Goal: Check status: Check status

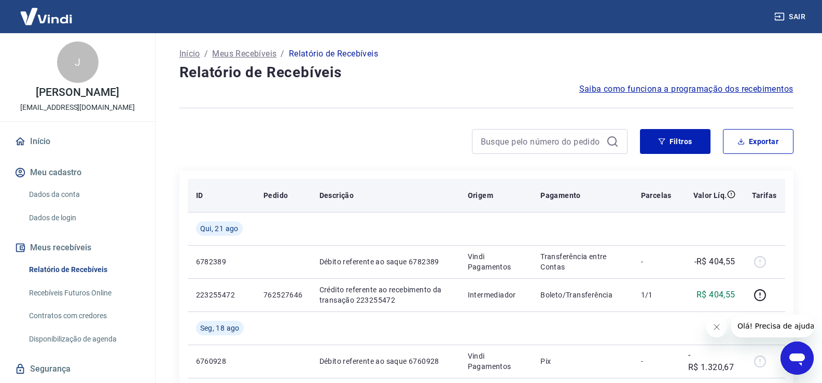
click at [425, 189] on th "Descrição" at bounding box center [385, 195] width 148 height 33
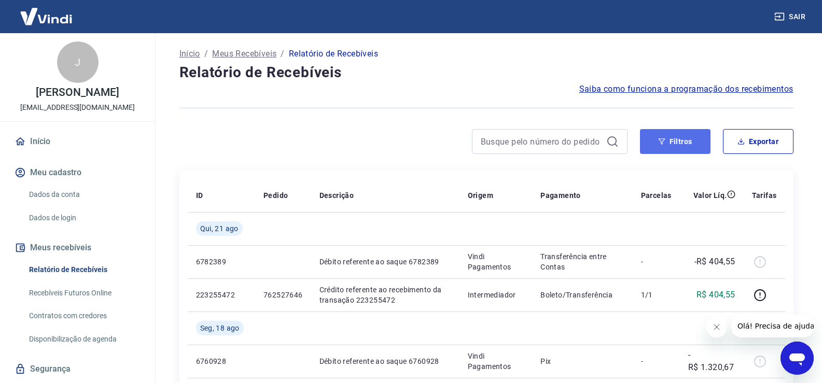
click at [667, 142] on button "Filtros" at bounding box center [675, 141] width 71 height 25
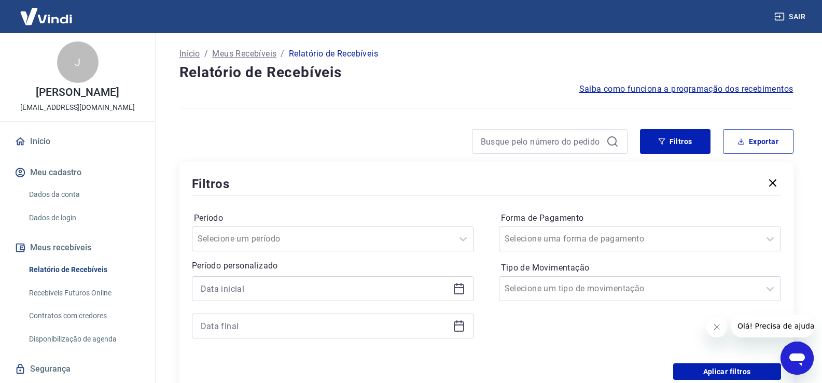
click at [459, 290] on icon at bounding box center [459, 289] width 12 height 12
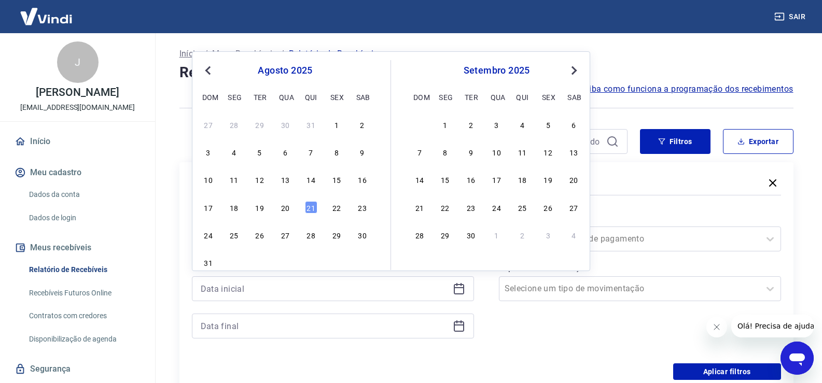
click at [205, 72] on button "Previous Month" at bounding box center [208, 70] width 12 height 12
drag, startPoint x: 210, startPoint y: 177, endPoint x: 235, endPoint y: 237, distance: 64.0
click at [210, 176] on div "15" at bounding box center [208, 179] width 12 height 12
type input "[DATE]"
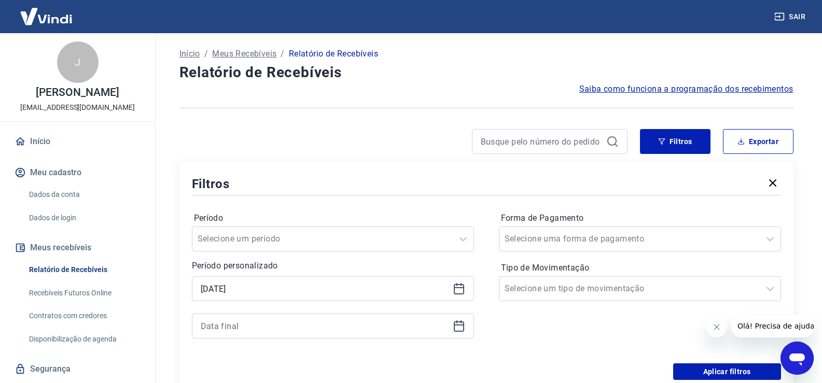
click at [247, 314] on div at bounding box center [333, 326] width 282 height 25
click at [250, 324] on input at bounding box center [325, 327] width 248 height 16
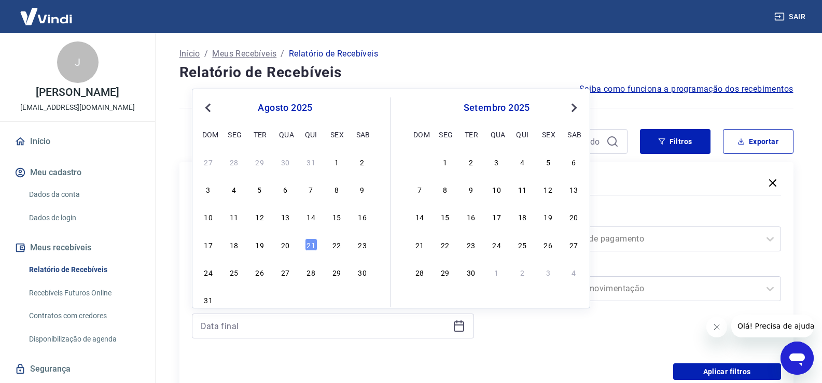
click at [209, 111] on span "Previous Month" at bounding box center [209, 108] width 0 height 12
click at [239, 274] on div "30" at bounding box center [234, 272] width 12 height 12
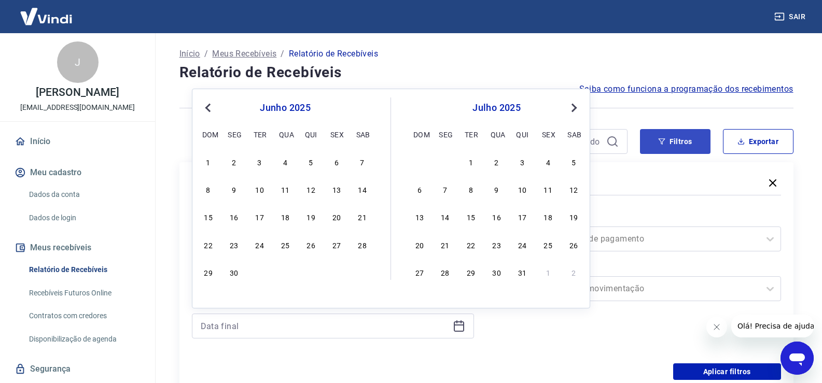
type input "[DATE]"
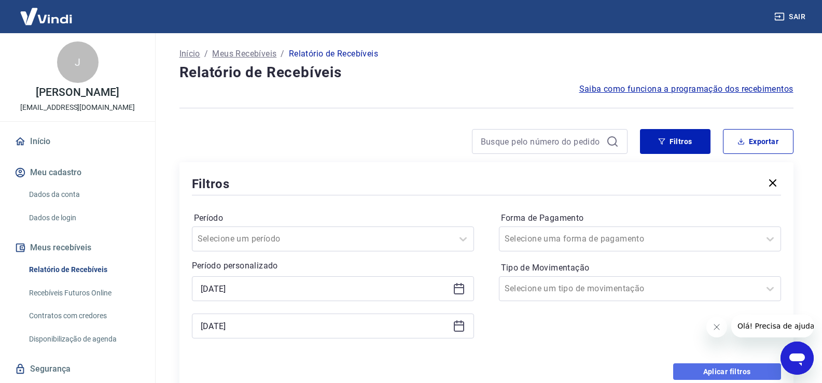
click at [718, 370] on button "Aplicar filtros" at bounding box center [727, 372] width 108 height 17
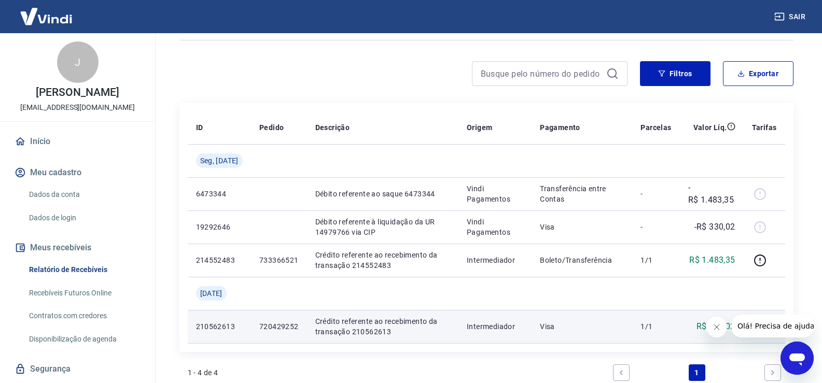
scroll to position [104, 0]
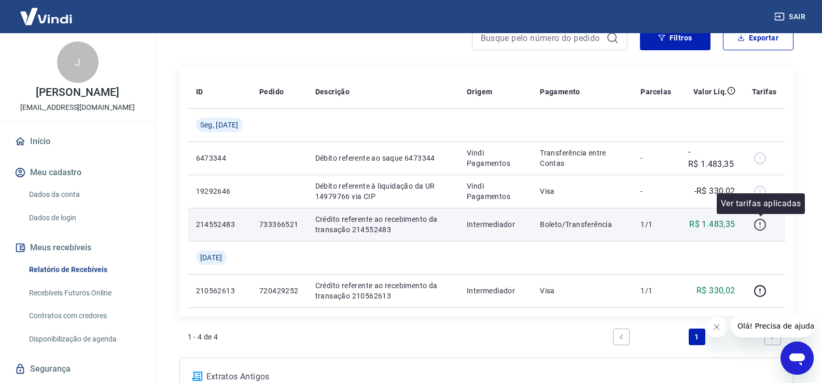
click at [759, 224] on icon "button" at bounding box center [760, 224] width 13 height 13
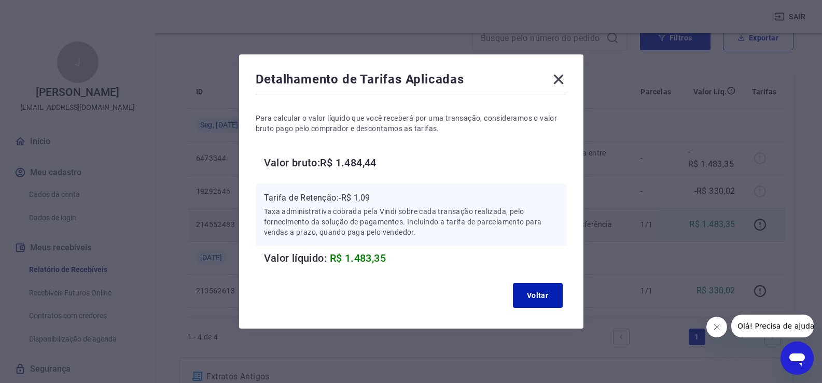
click at [555, 83] on icon at bounding box center [558, 79] width 17 height 17
